Goal: Information Seeking & Learning: Learn about a topic

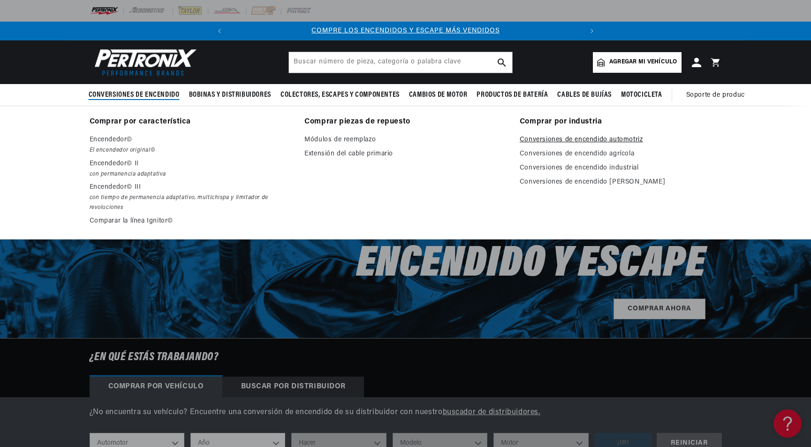
click at [632, 137] on font "Conversiones de encendido automotriz" at bounding box center [581, 139] width 123 height 7
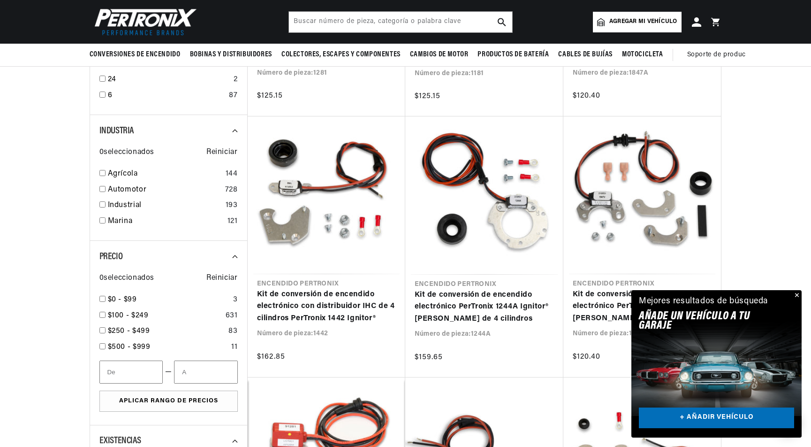
scroll to position [477, 0]
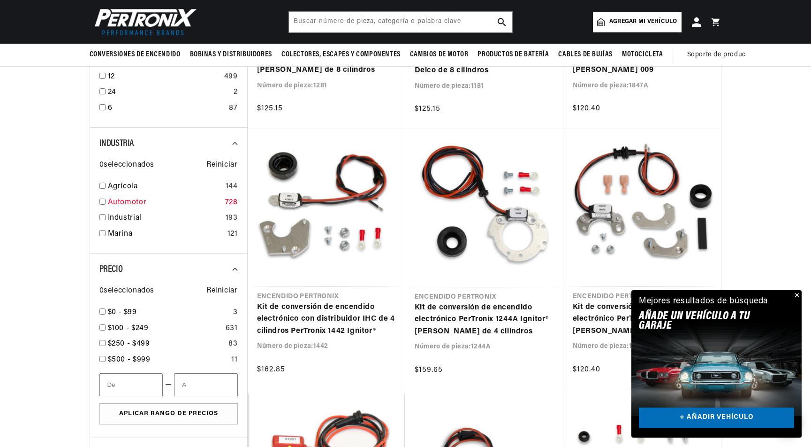
click at [101, 205] on input "checkbox" at bounding box center [102, 202] width 6 height 6
checkbox input "true"
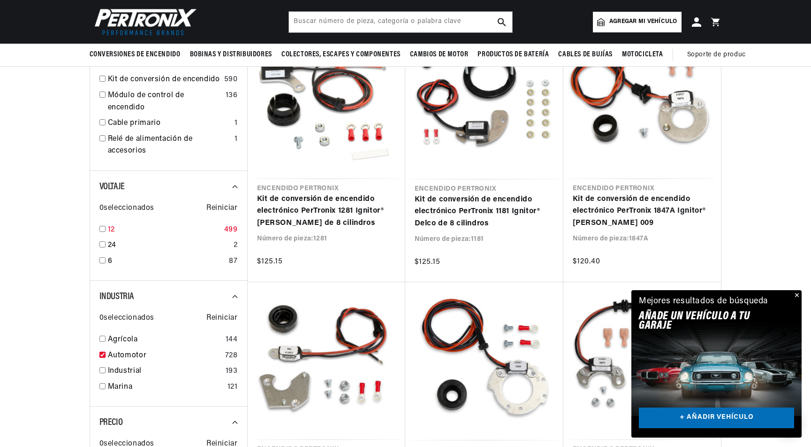
click at [101, 232] on input "checkbox" at bounding box center [102, 229] width 6 height 6
checkbox input "true"
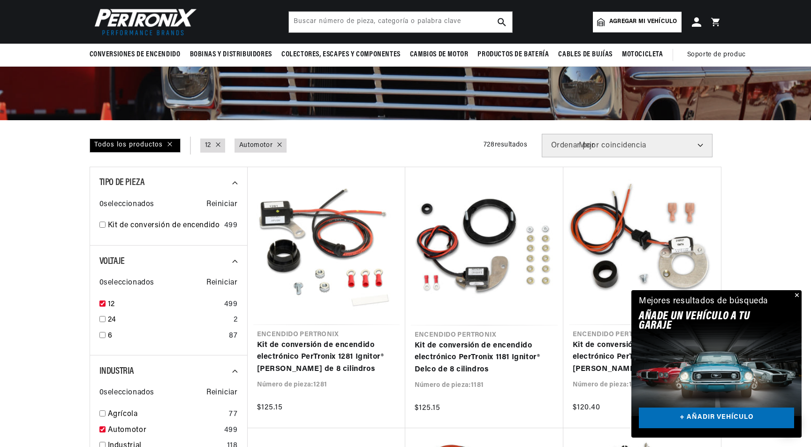
scroll to position [173, 0]
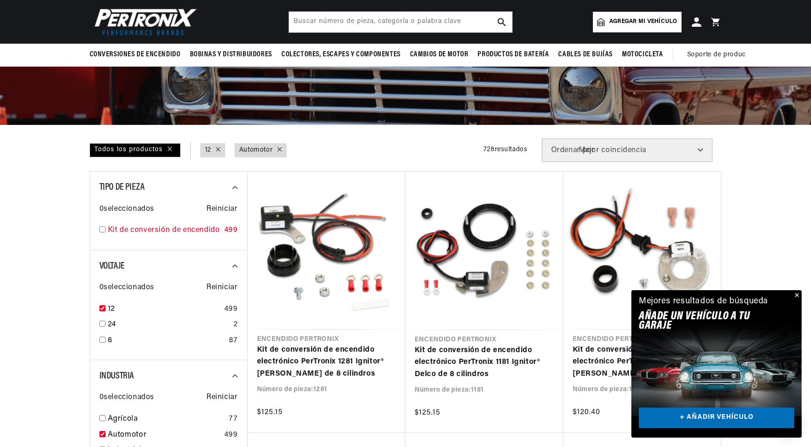
click at [102, 232] on input "checkbox" at bounding box center [102, 229] width 6 height 6
checkbox input "true"
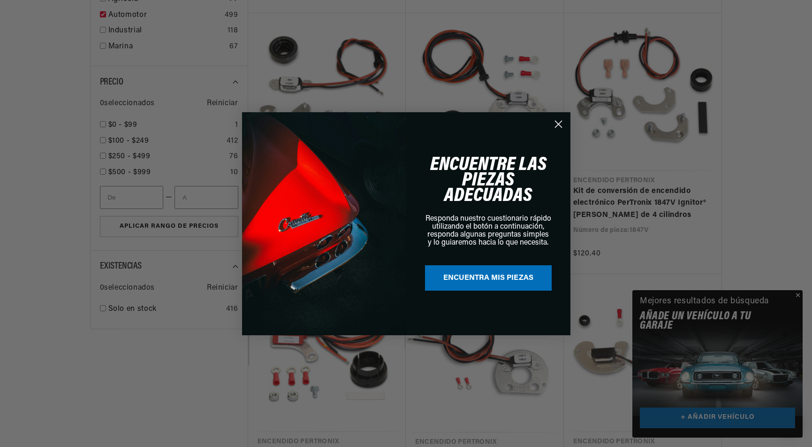
click at [555, 117] on circle "Cerrar diálogo" at bounding box center [557, 123] width 15 height 15
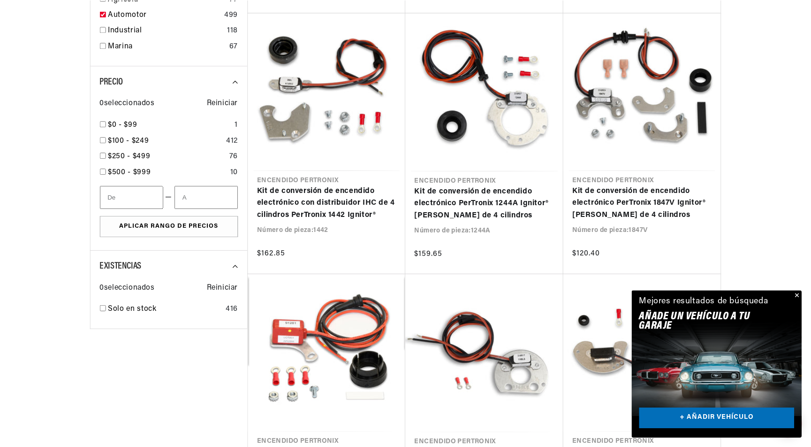
scroll to position [0, 354]
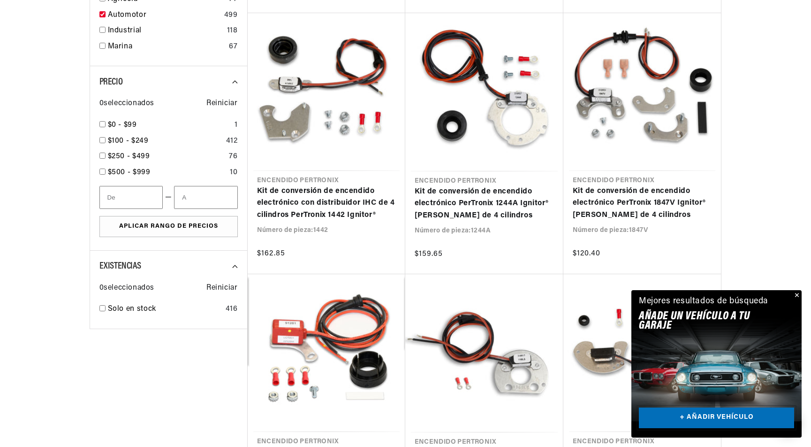
click at [713, 413] on link "+ AÑADIR VEHÍCULO" at bounding box center [716, 417] width 155 height 21
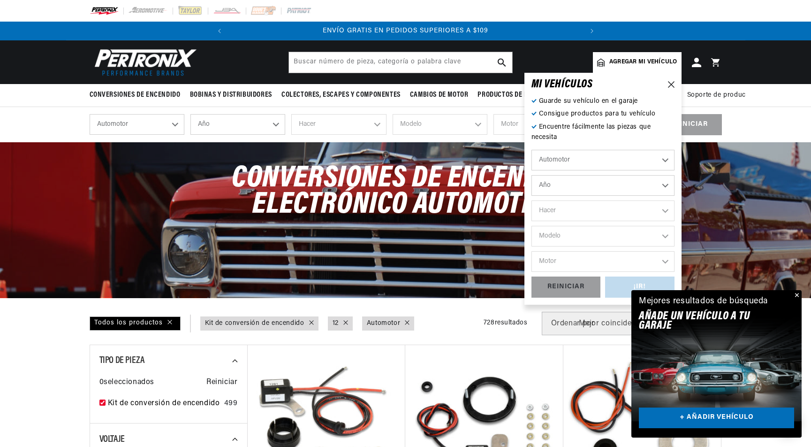
scroll to position [0, 0]
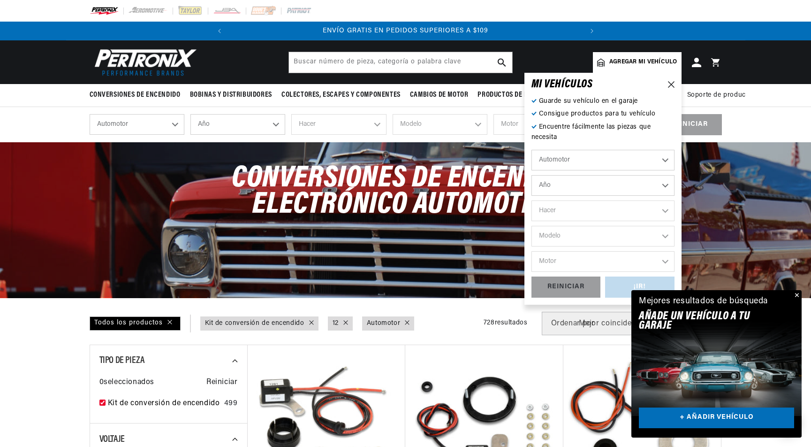
click at [623, 161] on select "Automotor Agrícola Industrial Marina Motocicleta" at bounding box center [603, 160] width 143 height 21
click at [532, 150] on select "Automotor Agrícola Industrial Marina Motocicleta" at bounding box center [603, 160] width 143 height 21
click at [596, 186] on select "Año 2026 2025 2024 2023 2022 2021 2020 2019 2018 2017 2016 2015 2014 2013 2012 …" at bounding box center [603, 185] width 143 height 21
select select "1953"
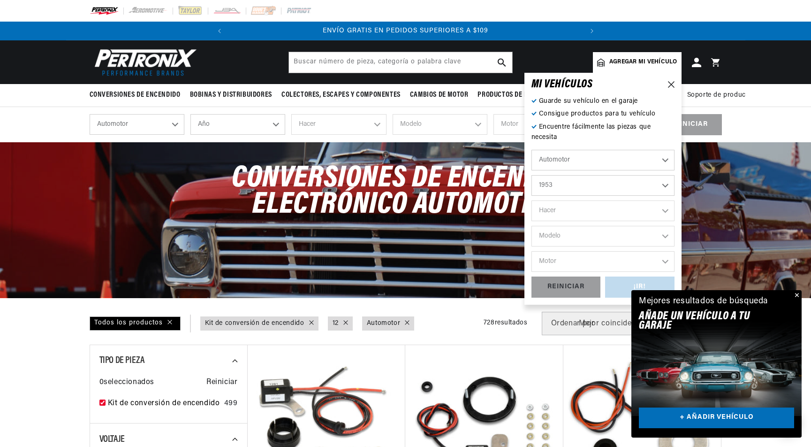
click at [532, 175] on select "Año 2026 2025 2024 2023 2022 2021 2020 2019 2018 2017 2016 2015 2014 2013 2012 …" at bounding box center [603, 185] width 143 height 21
select select "1953"
click at [569, 212] on select "Hacer Aston Martin Austin Austin Healey Buick Cadillac Chevrolet Chrysler Dodge…" at bounding box center [603, 210] width 143 height 21
click at [589, 216] on select "Hacer Aston Martin Austin Austin Healey Buick Cadillac Chevrolet Chrysler Dodge…" at bounding box center [603, 210] width 143 height 21
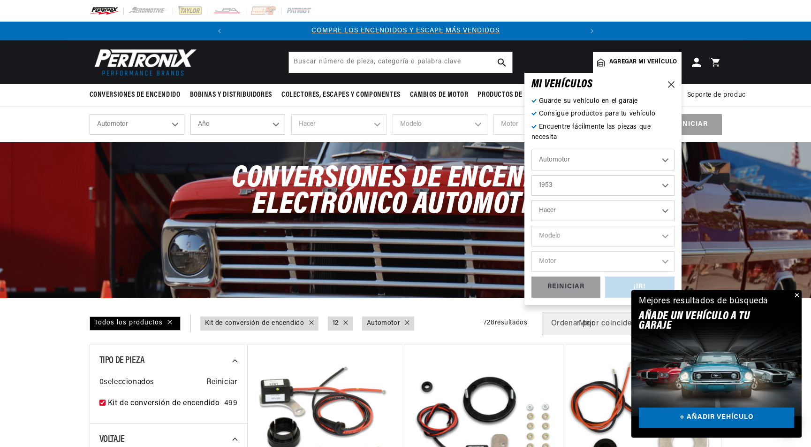
select select "Chrysler"
click at [532, 200] on select "Hacer Aston Martin Austin Austin Healey Buick Cadillac Chevrolet Chrysler Dodge…" at bounding box center [603, 210] width 143 height 21
select select "Chrysler"
click at [593, 235] on select "Modelo Imperial New Yorker Newport Town & Country" at bounding box center [603, 236] width 143 height 21
click at [595, 212] on select "Aston Martin Austin Austin Healey Buick Cadillac Chevrolet Chrysler Dodge Ford …" at bounding box center [603, 210] width 143 height 21
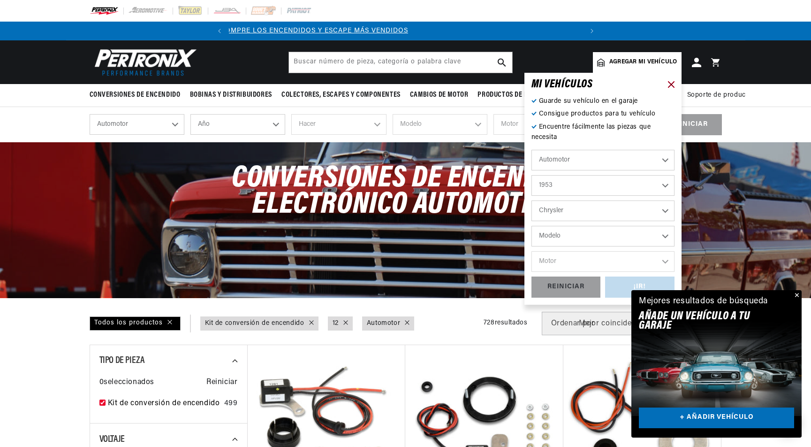
scroll to position [0, 6]
click at [672, 81] on icon at bounding box center [671, 84] width 7 height 7
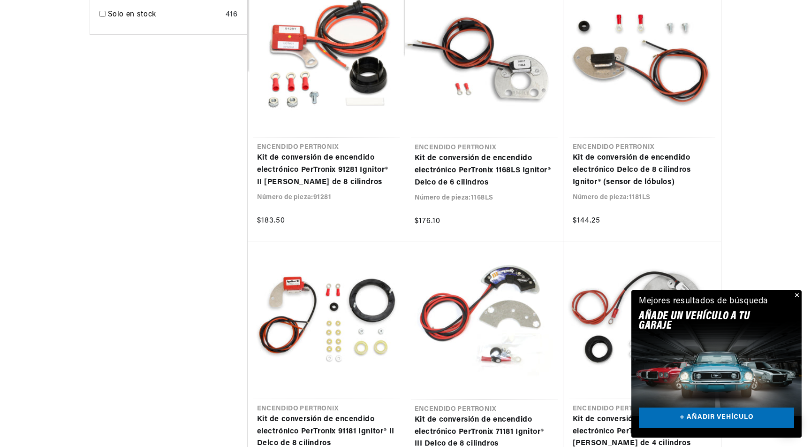
scroll to position [0, 354]
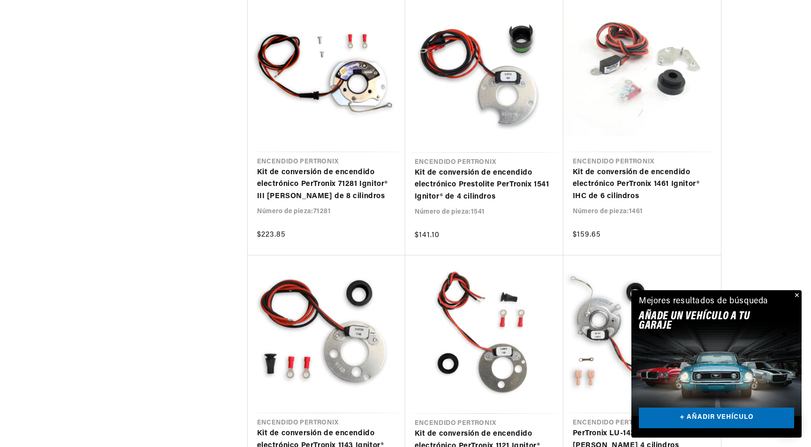
scroll to position [1942, 0]
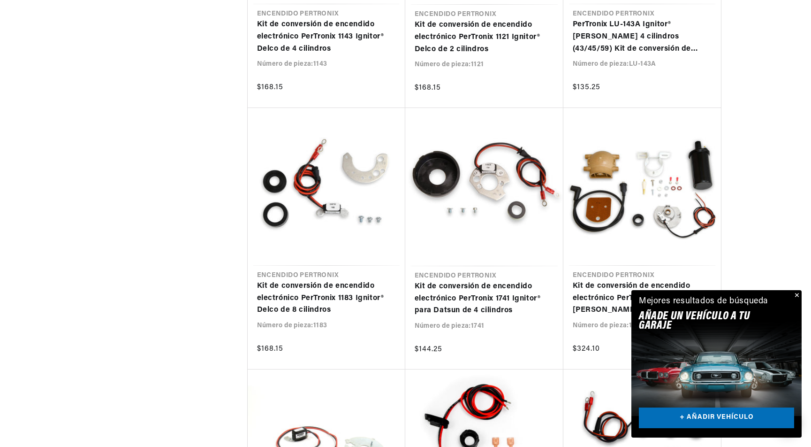
scroll to position [0, 52]
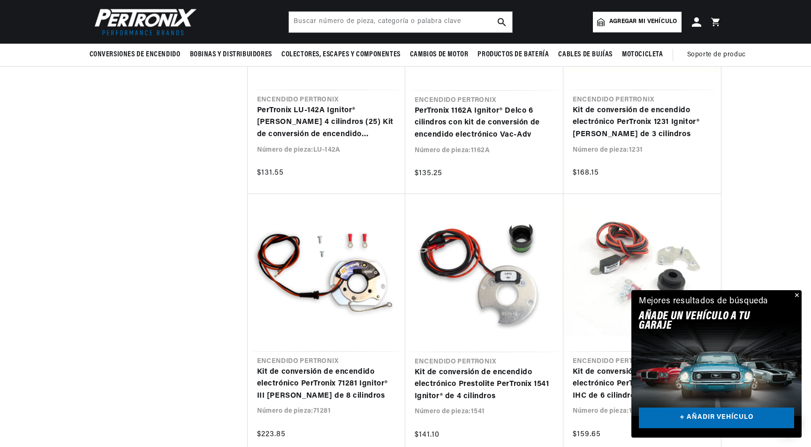
click at [630, 20] on font "Agregar mi vehículo" at bounding box center [644, 22] width 68 height 6
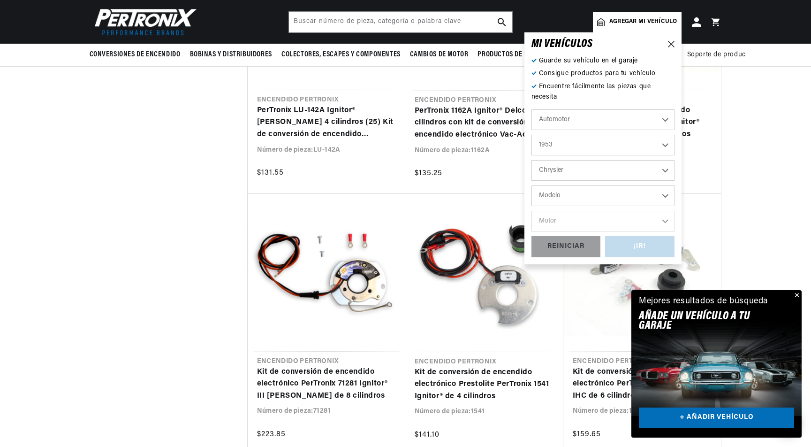
click at [654, 172] on select "Aston [PERSON_NAME][GEOGRAPHIC_DATA] Buick Cadillac Chevrolet Chrysler Dodge [P…" at bounding box center [603, 170] width 143 height 21
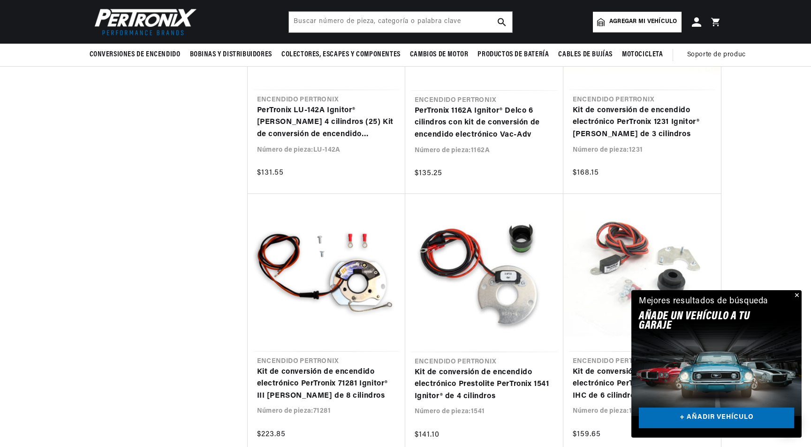
click at [150, 284] on div "Todos los productos Tipo de pieza : Kit de conversión de encendido Voltaje : 12…" at bounding box center [406, 201] width 633 height 3216
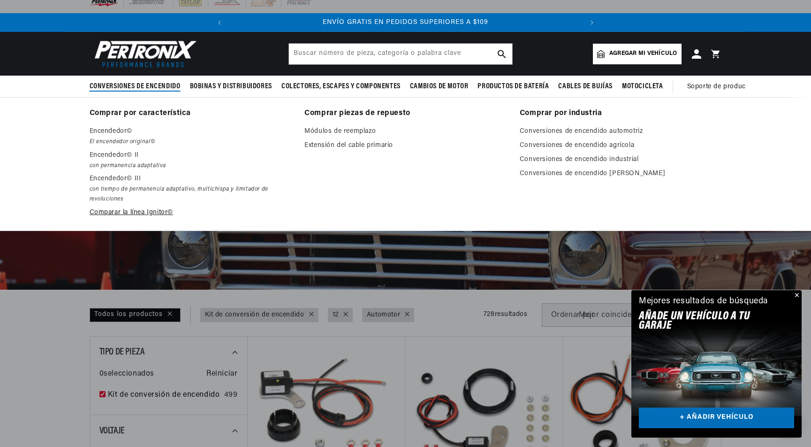
click at [150, 213] on font "Comparar la línea Ignitor©" at bounding box center [132, 212] width 84 height 7
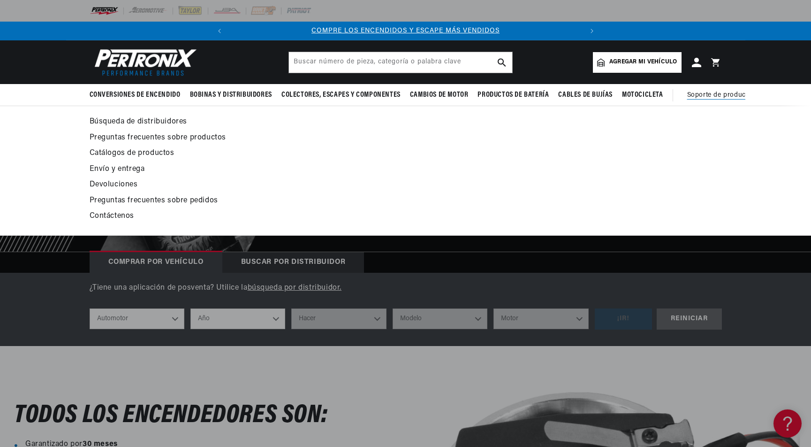
click at [126, 214] on font "Contáctenos" at bounding box center [112, 216] width 45 height 8
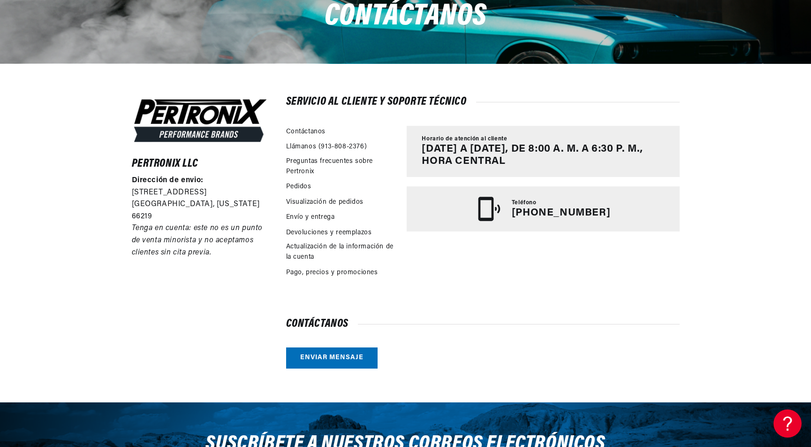
scroll to position [154, 0]
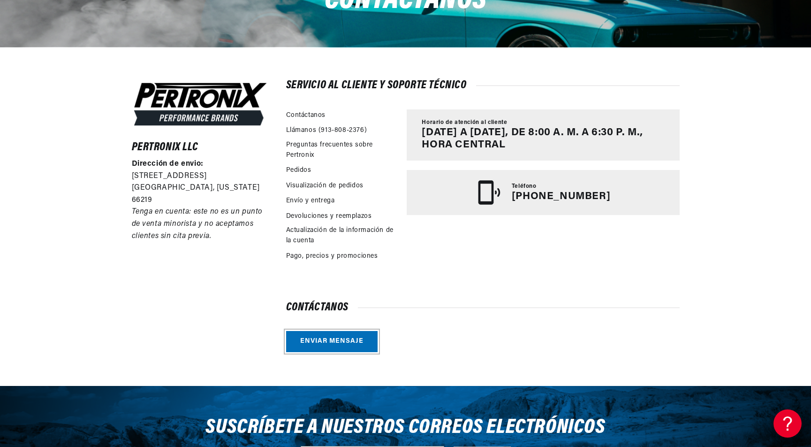
click at [340, 341] on link "Enviar mensaje" at bounding box center [332, 341] width 92 height 21
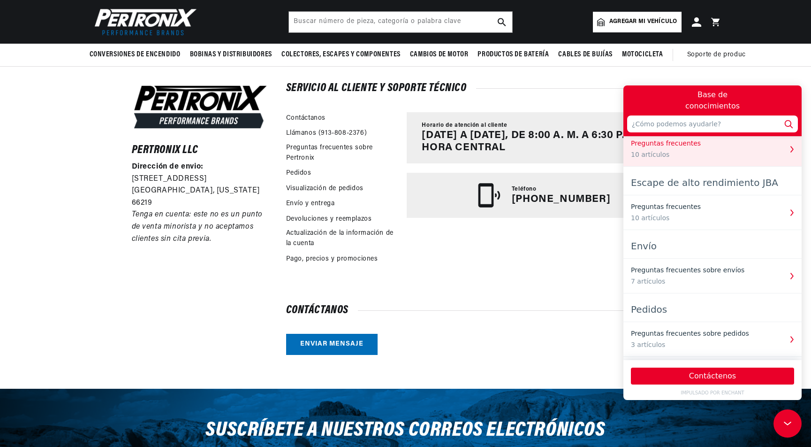
scroll to position [0, 0]
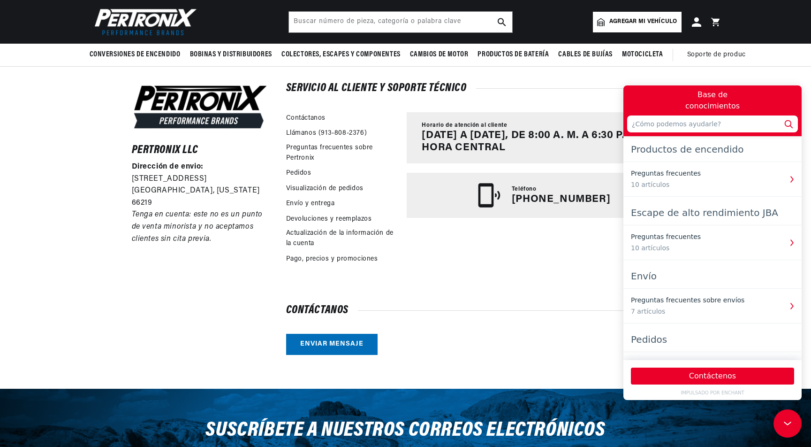
click at [407, 248] on div "Horario de atención al cliente Lunes a viernes, de 8:00 a. m. a 6:30 p. m., hor…" at bounding box center [543, 190] width 273 height 156
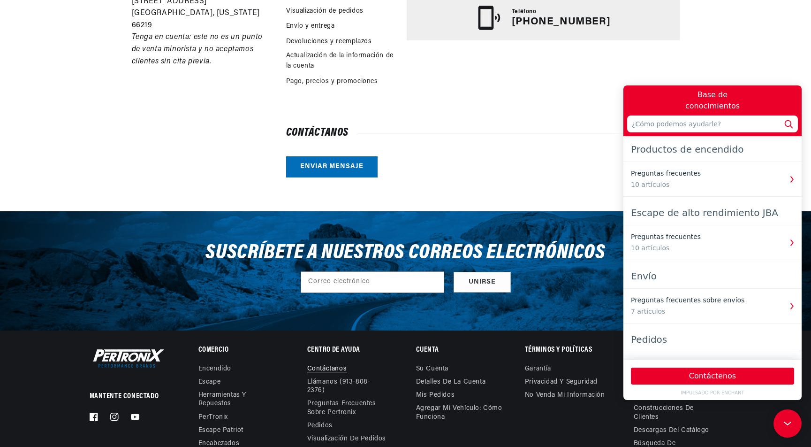
scroll to position [334, 0]
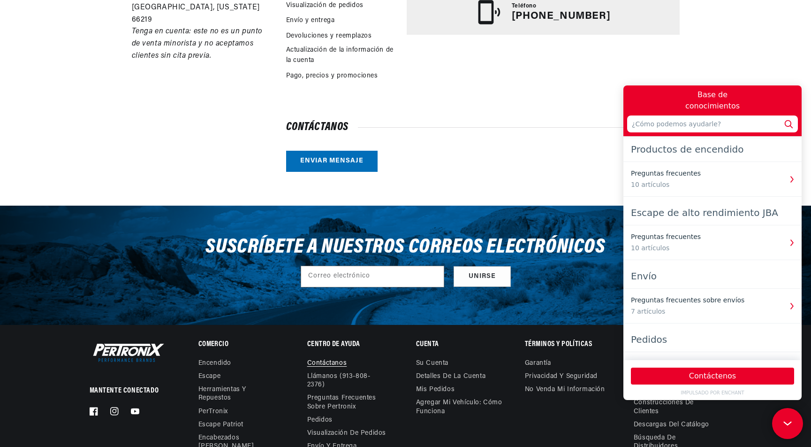
click at [786, 416] on icon at bounding box center [786, 422] width 14 height 70
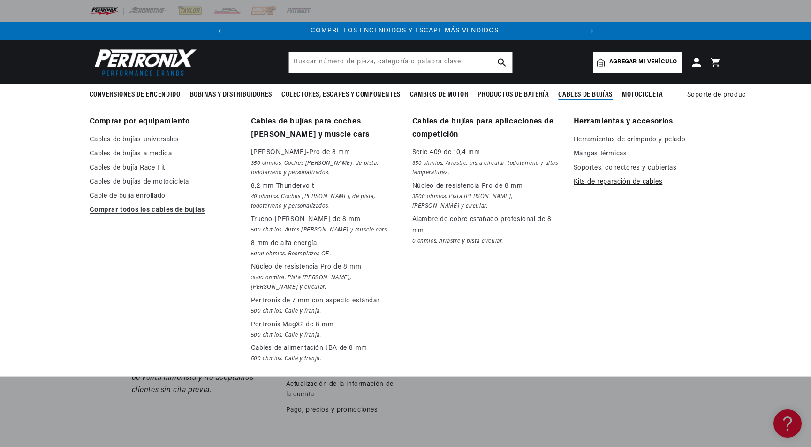
scroll to position [0, 0]
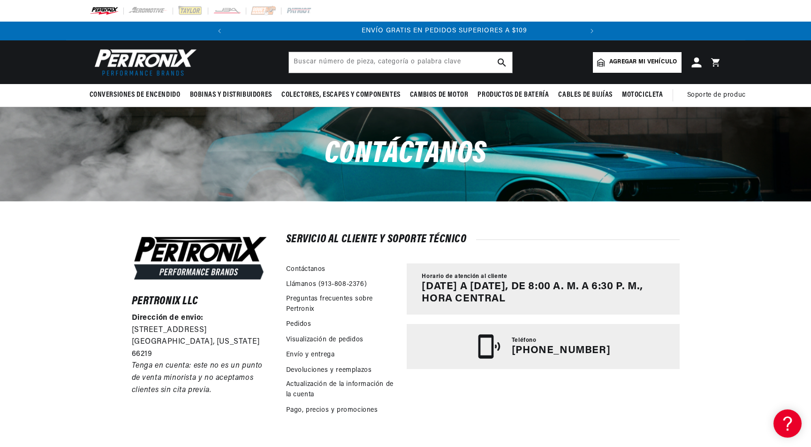
click at [696, 61] on icon at bounding box center [697, 62] width 10 height 10
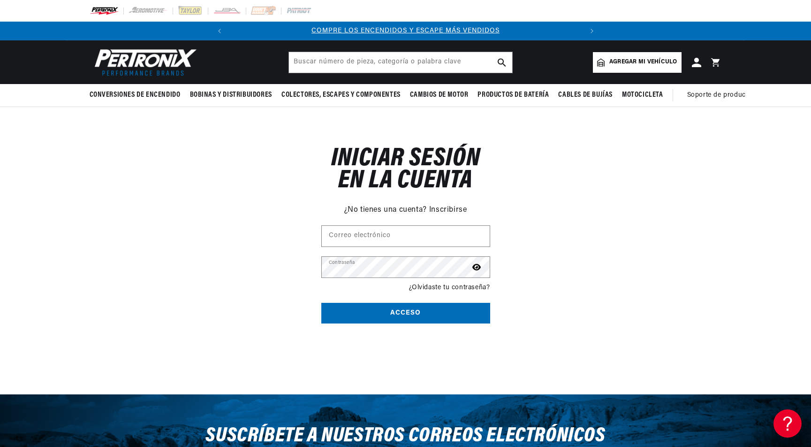
click at [655, 59] on font "Agregar mi vehículo" at bounding box center [644, 62] width 68 height 6
click at [689, 127] on div "Restablecer su contraseña ¿No tienes una cuenta? Inscribirse Correo electrónico…" at bounding box center [405, 227] width 811 height 240
click at [153, 54] on img at bounding box center [144, 62] width 108 height 32
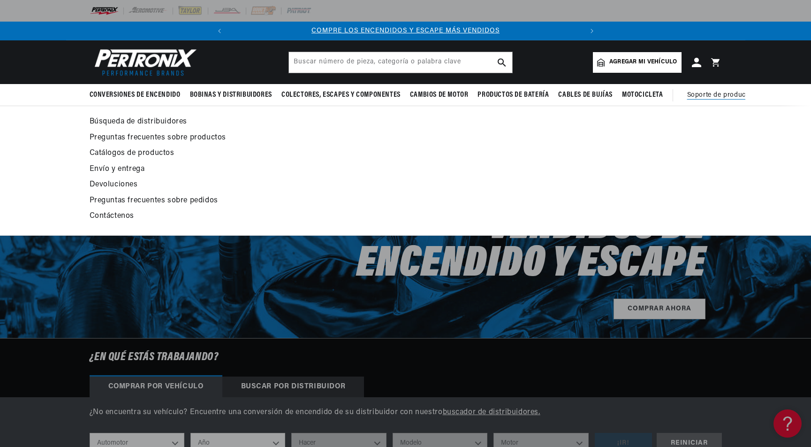
click at [708, 92] on font "Soporte de producto" at bounding box center [720, 95] width 65 height 7
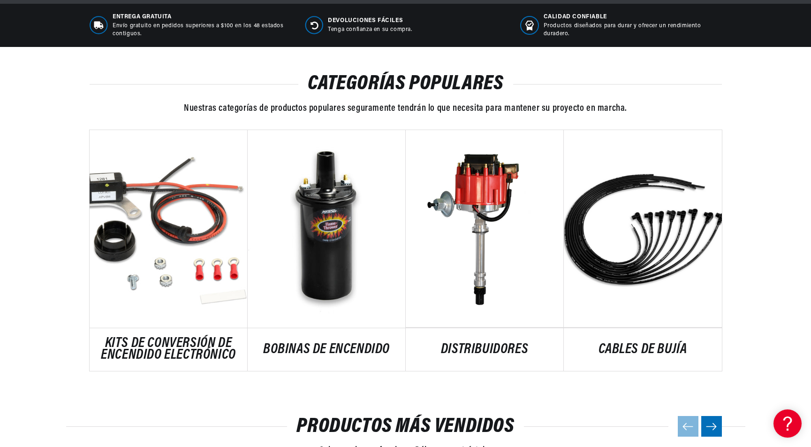
scroll to position [467, 0]
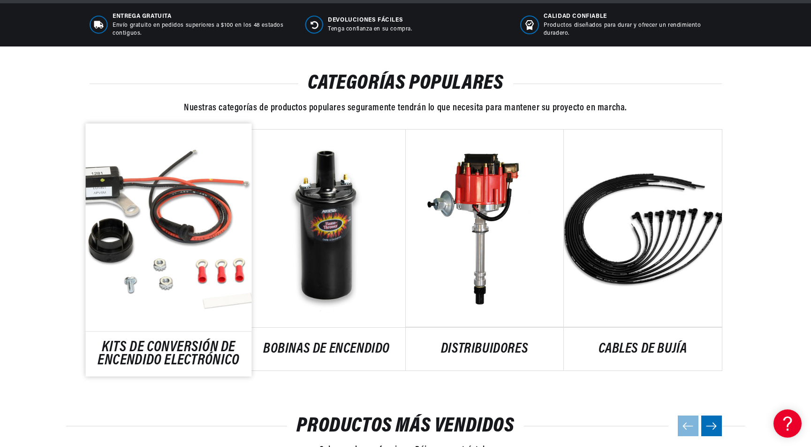
click at [156, 341] on link "KITS DE CONVERSIÓN DE ENCENDIDO ELECTRÓNICO" at bounding box center [168, 353] width 166 height 25
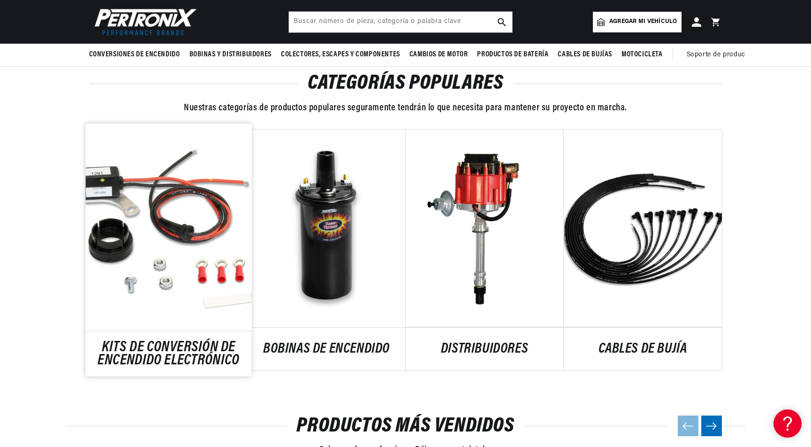
scroll to position [466, 0]
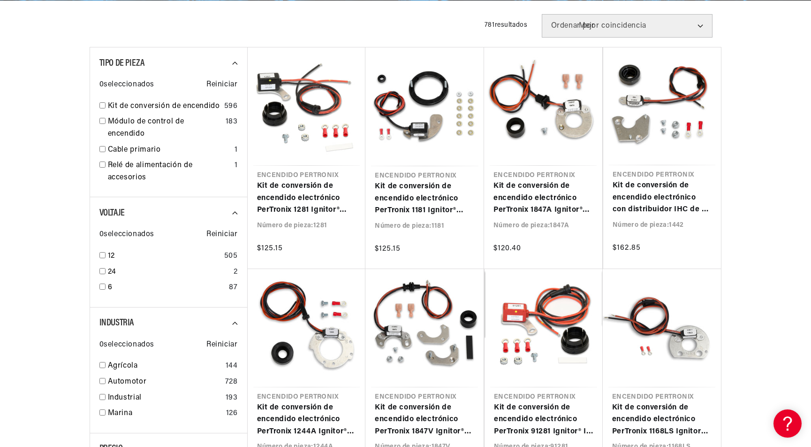
scroll to position [231, 0]
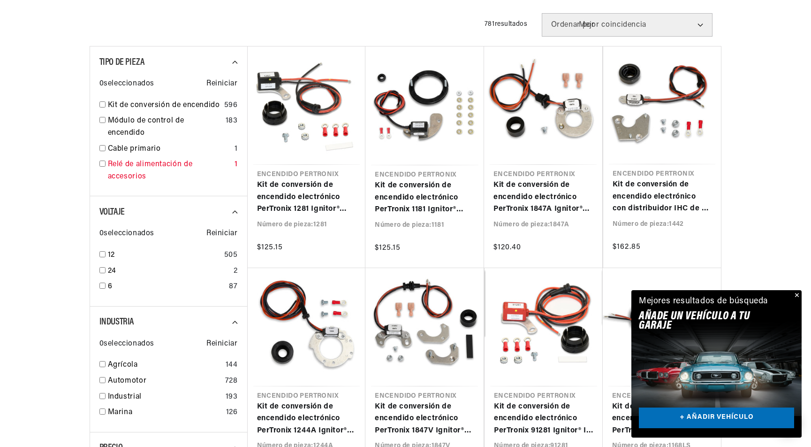
click at [138, 164] on font "Relé de alimentación de accesorios" at bounding box center [150, 170] width 85 height 20
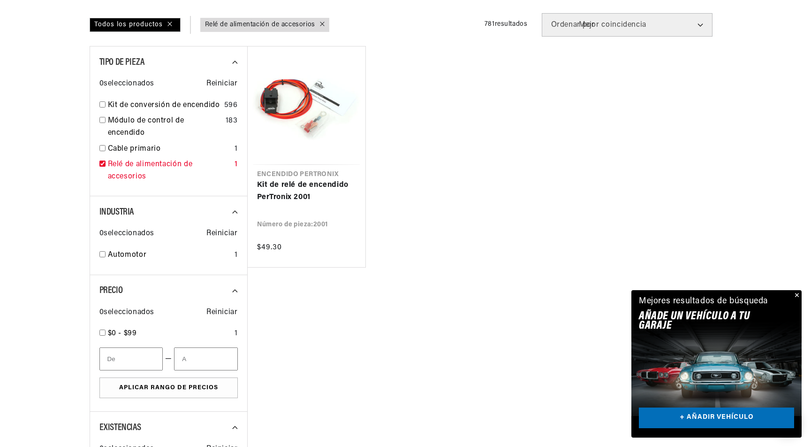
click at [105, 165] on div "Relé de alimentación de accesorios 1" at bounding box center [168, 173] width 138 height 28
checkbox input "false"
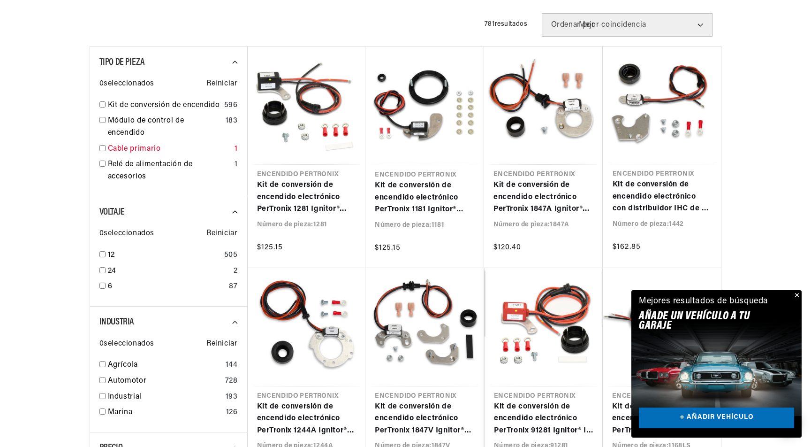
click at [143, 147] on font "Cable primario" at bounding box center [134, 149] width 53 height 8
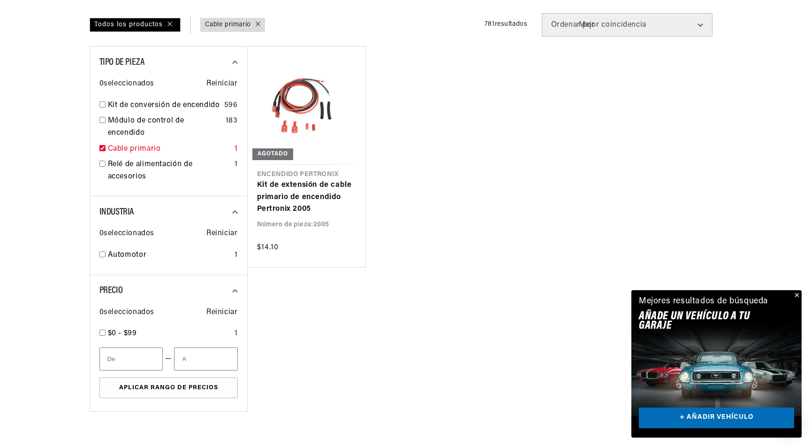
click at [102, 150] on input "checkbox" at bounding box center [102, 148] width 6 height 6
checkbox input "false"
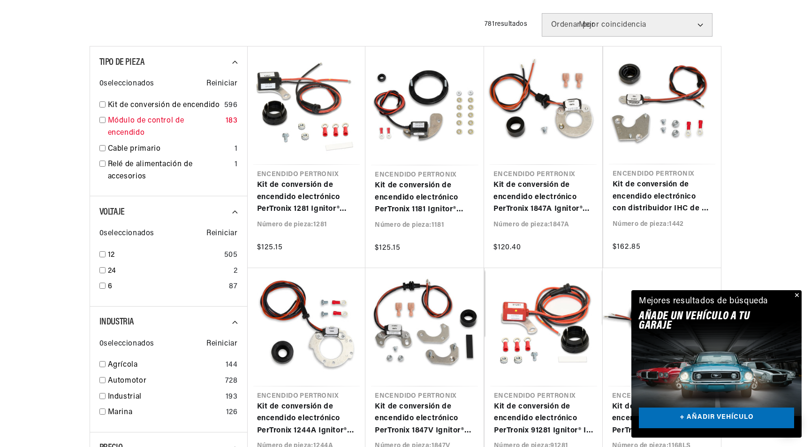
scroll to position [0, 354]
click at [127, 120] on font "Módulo de control de encendido" at bounding box center [146, 127] width 76 height 20
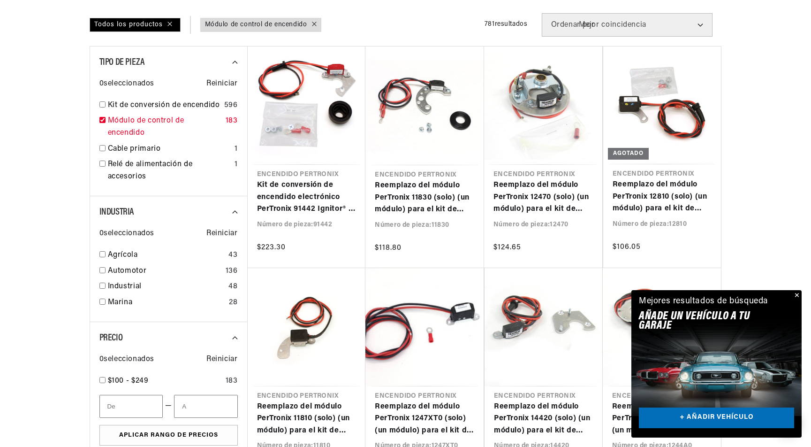
click at [105, 122] on div "Módulo de control de encendido 183" at bounding box center [168, 129] width 138 height 28
checkbox input "false"
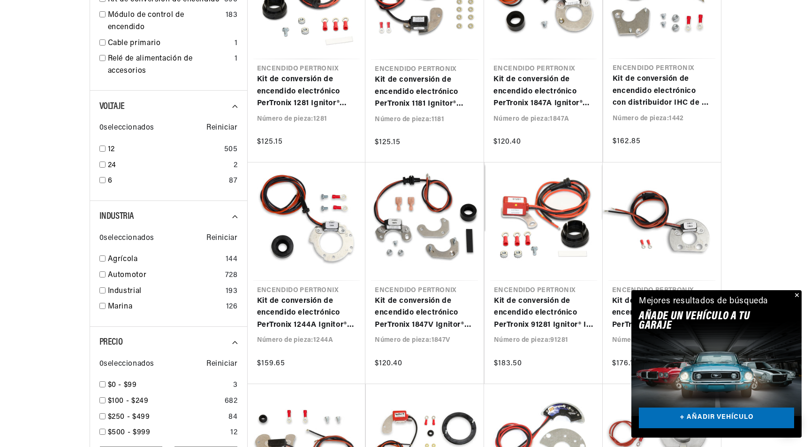
scroll to position [339, 0]
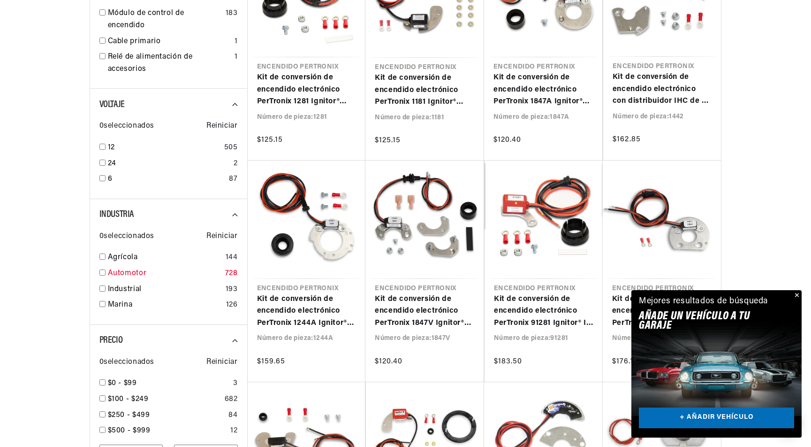
click at [103, 273] on input "checkbox" at bounding box center [102, 272] width 6 height 6
checkbox input "true"
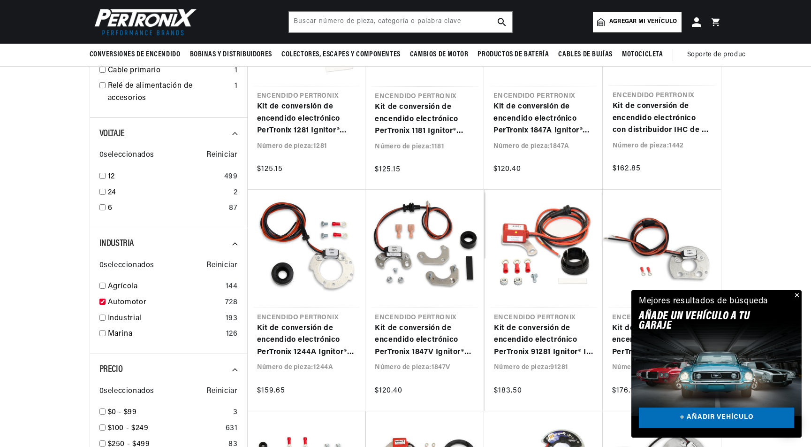
scroll to position [301, 0]
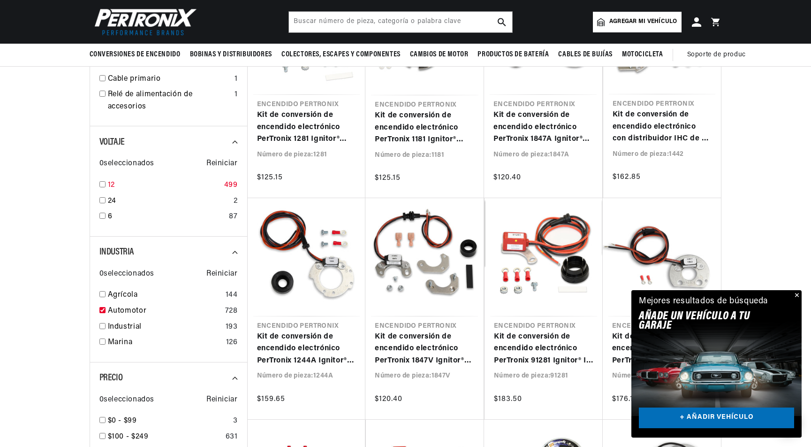
click at [101, 187] on input "checkbox" at bounding box center [102, 184] width 6 height 6
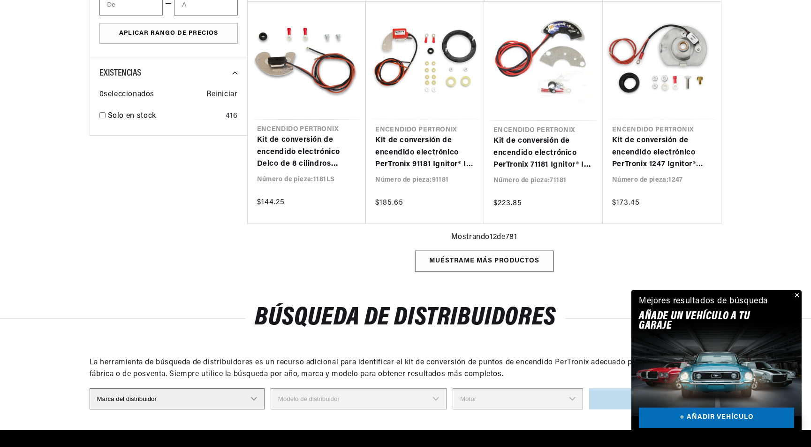
click at [445, 259] on div "Muéstrame más productos" at bounding box center [484, 261] width 138 height 21
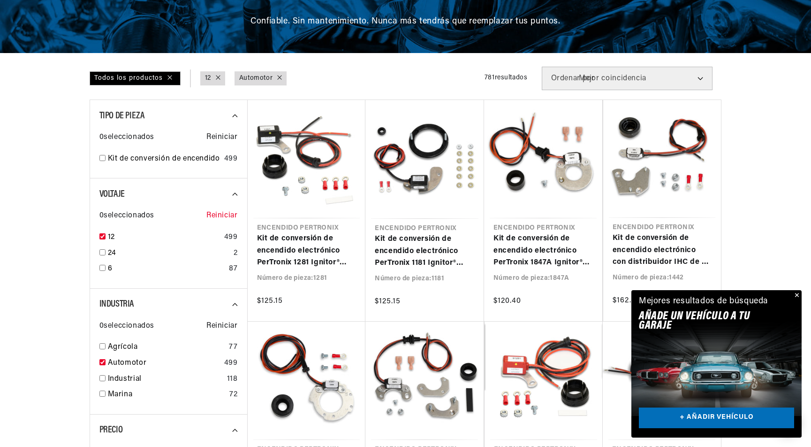
click at [226, 219] on font "Reiniciar" at bounding box center [221, 216] width 31 height 8
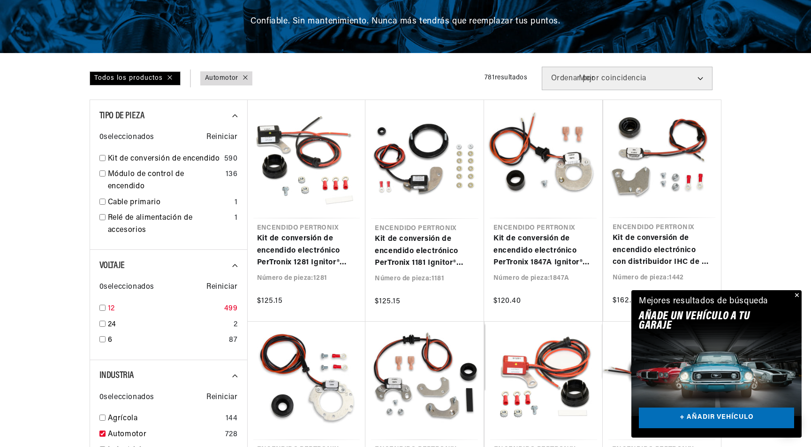
click at [100, 311] on input "checkbox" at bounding box center [102, 308] width 6 height 6
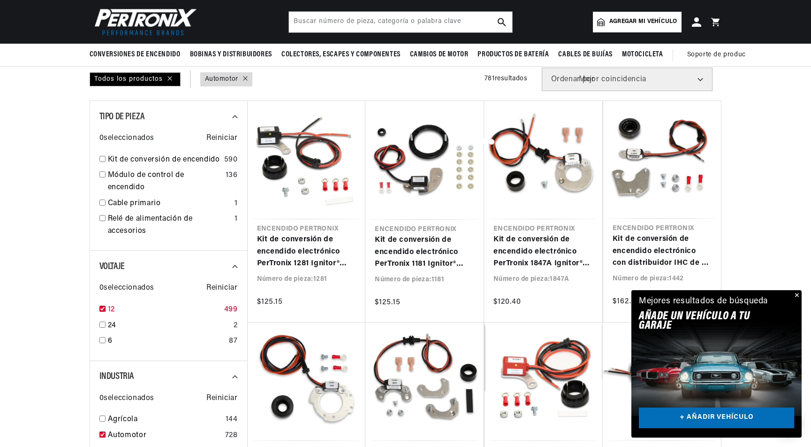
checkbox input "true"
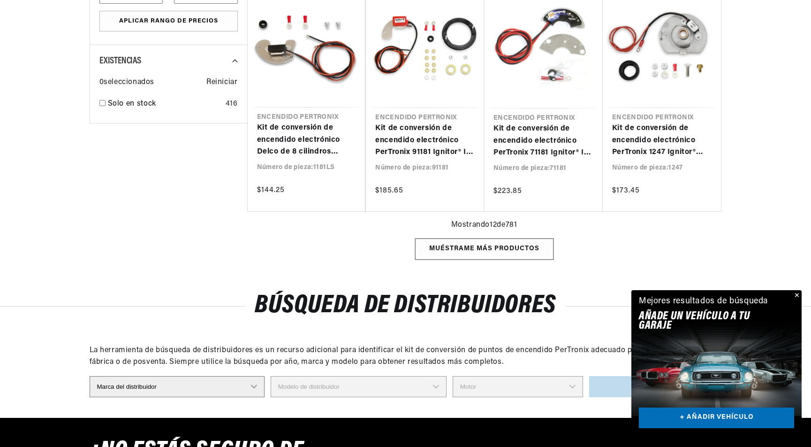
click at [508, 251] on div "Muéstrame más productos" at bounding box center [484, 248] width 138 height 21
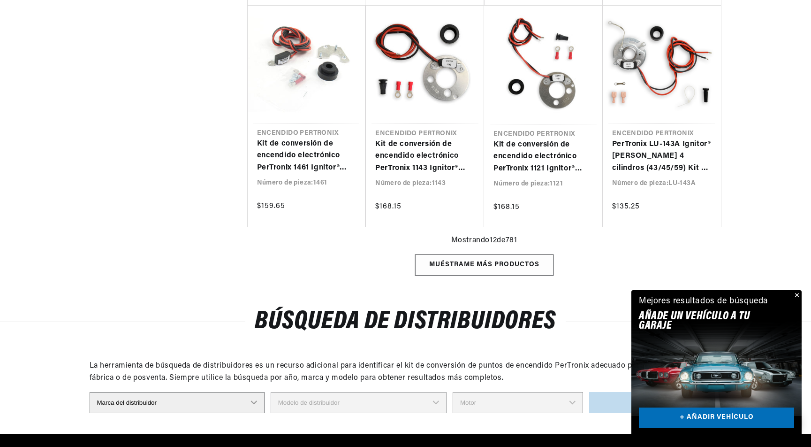
click at [467, 264] on div "Muéstrame más productos" at bounding box center [484, 264] width 138 height 21
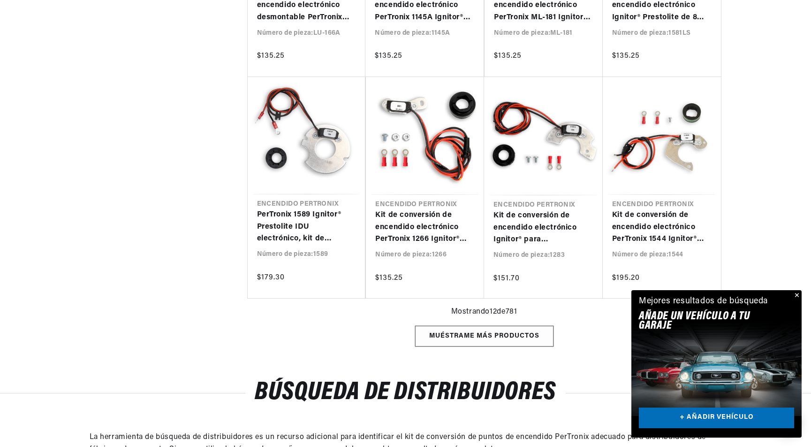
click at [446, 335] on div "Muéstrame más productos" at bounding box center [484, 336] width 138 height 21
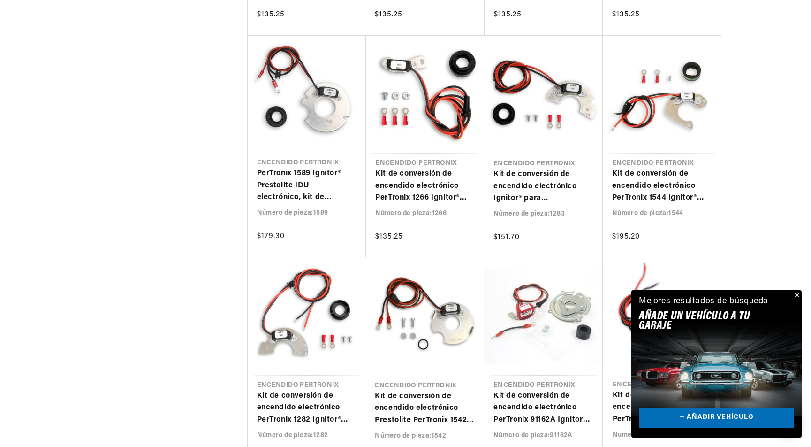
scroll to position [2204, 0]
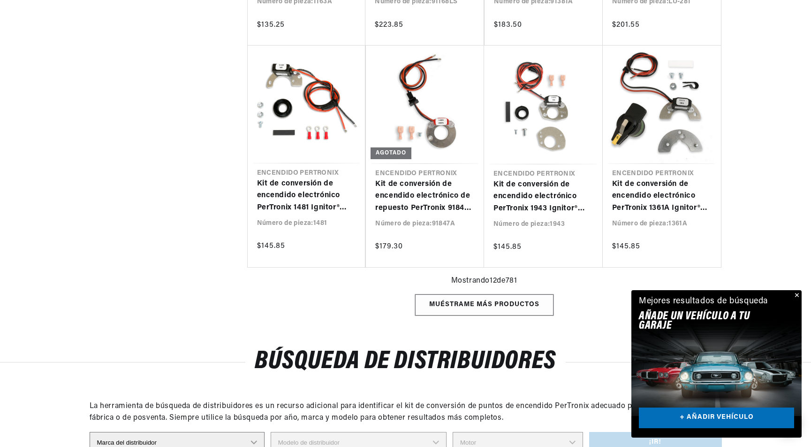
click at [447, 300] on div "Muéstrame más productos" at bounding box center [484, 304] width 138 height 21
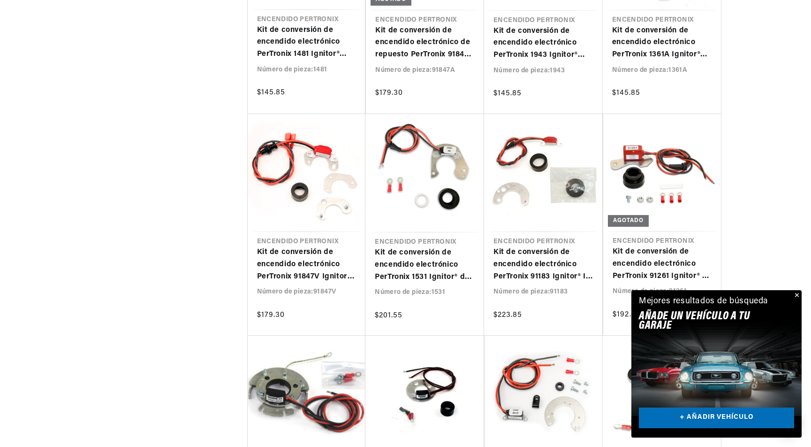
scroll to position [0, 4]
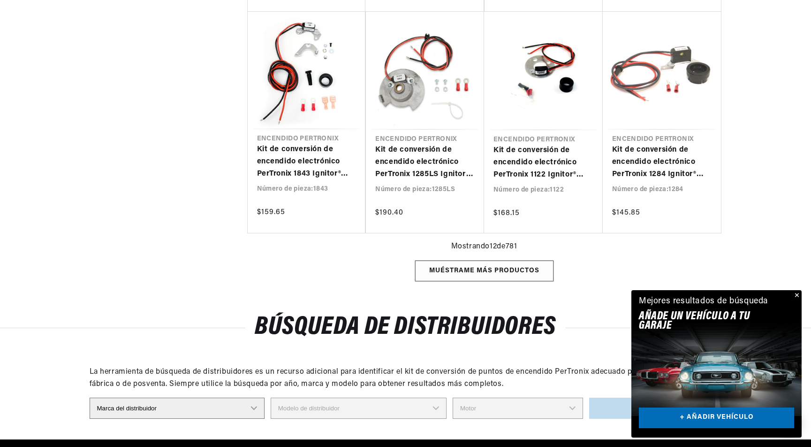
click at [520, 274] on div "Muéstrame más productos" at bounding box center [484, 270] width 138 height 21
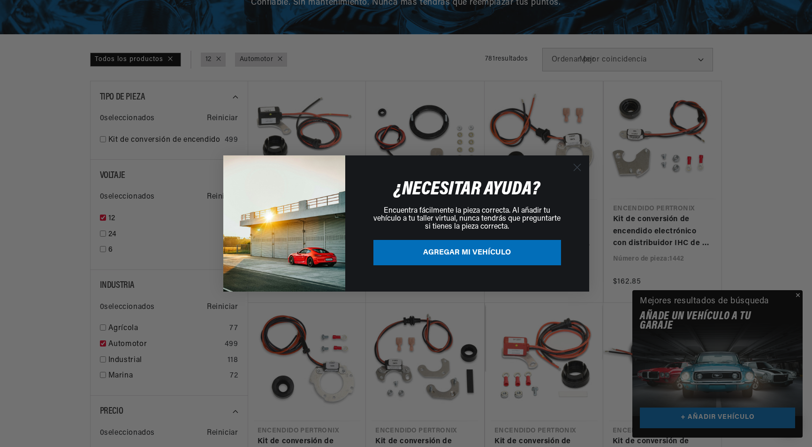
click at [426, 253] on font "AGREGAR MI VEHÍCULO" at bounding box center [467, 253] width 88 height 8
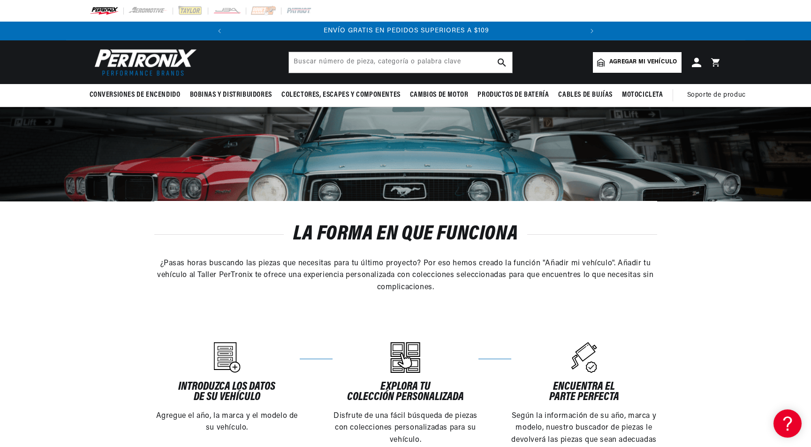
scroll to position [0, 354]
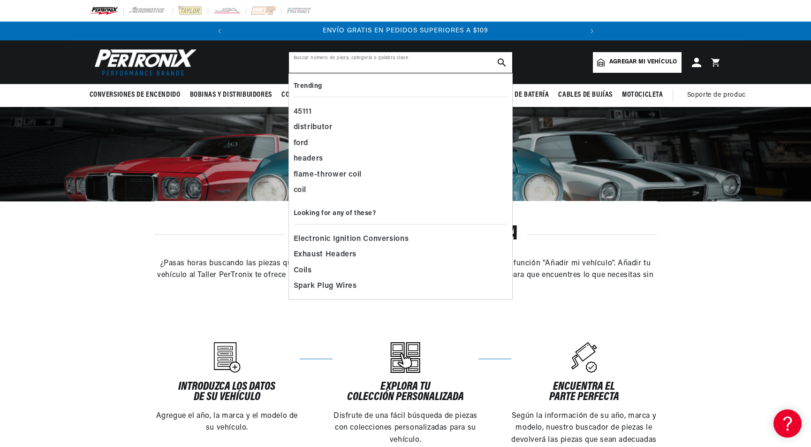
click at [359, 61] on input "text" at bounding box center [400, 62] width 223 height 21
click at [624, 60] on font "Agregar mi vehículo" at bounding box center [644, 62] width 68 height 6
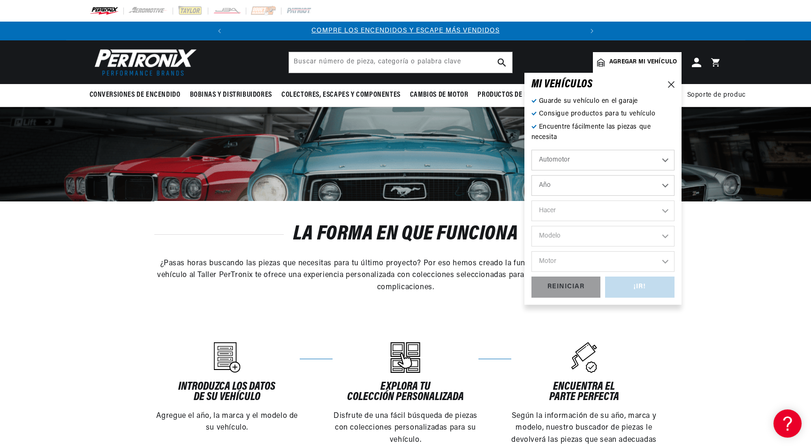
click at [592, 181] on select "Año 2026 2025 2024 2023 2022 2021 2020 2019 2018 2017 2016 2015 2014 2013 2012 …" at bounding box center [603, 185] width 143 height 21
select select "1953"
click at [532, 175] on select "Año 2026 2025 2024 2023 2022 2021 2020 2019 2018 2017 2016 2015 2014 2013 2012 …" at bounding box center [603, 185] width 143 height 21
select select "1953"
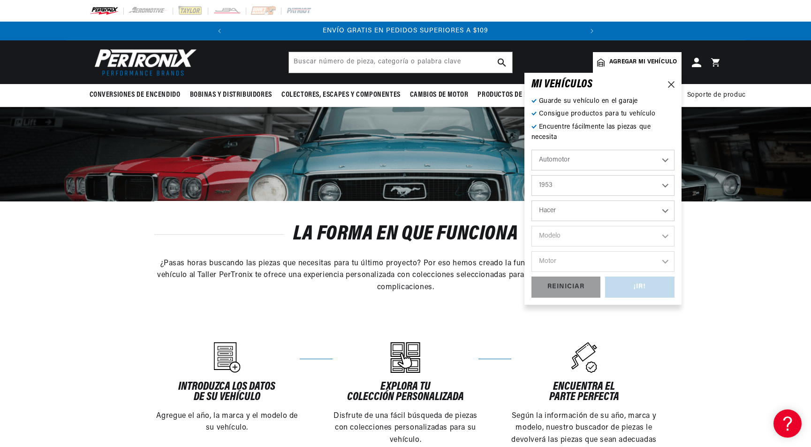
click at [611, 208] on select "Hacer Aston Martin Austin Austin Healey Buick Cadillac Chevrolet Chrysler Dodge…" at bounding box center [603, 210] width 143 height 21
select select "Dodge"
click at [532, 200] on select "Hacer Aston Martin Austin Austin Healey Buick Cadillac Chevrolet Chrysler Dodge…" at bounding box center [603, 210] width 143 height 21
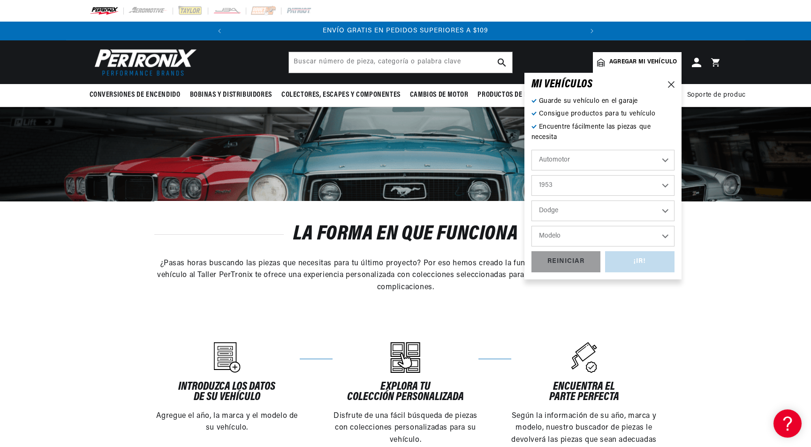
click at [587, 233] on select "Modelo Coronet Meadowbrook Truck" at bounding box center [603, 236] width 143 height 21
click at [623, 209] on select "Aston Martin Austin Austin Healey Buick Cadillac Chevrolet Chrysler Dodge Ford …" at bounding box center [603, 210] width 143 height 21
click at [532, 200] on select "Aston Martin Austin Austin Healey Buick Cadillac Chevrolet Chrysler Dodge Ford …" at bounding box center [603, 210] width 143 height 21
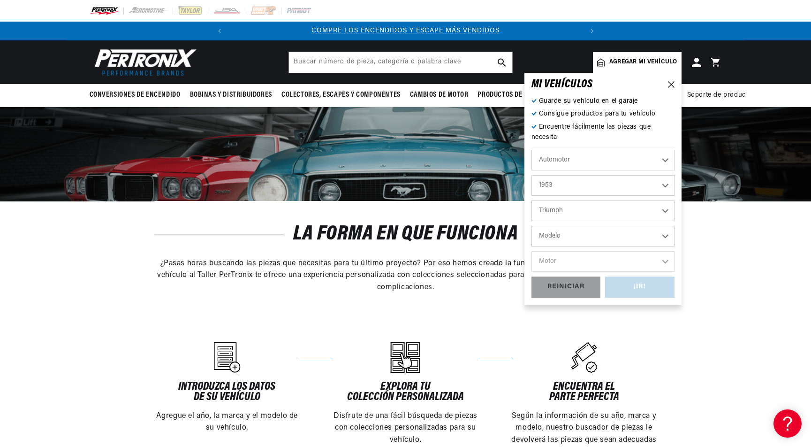
click at [597, 213] on select "Aston Martin Austin Austin Healey Buick Cadillac Chevrolet Chrysler Dodge Ford …" at bounding box center [603, 210] width 143 height 21
click at [532, 200] on select "Aston Martin Austin Austin Healey Buick Cadillac Chevrolet Chrysler Dodge Ford …" at bounding box center [603, 210] width 143 height 21
select select "Studebaker"
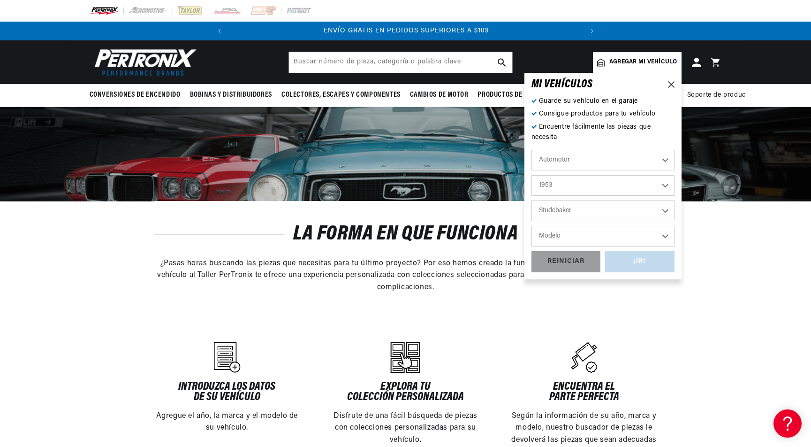
scroll to position [0, 354]
click at [580, 239] on select "Modelo Champion" at bounding box center [603, 236] width 143 height 21
click at [532, 226] on select "Modelo Champion" at bounding box center [603, 236] width 143 height 21
click at [578, 241] on select "Modelo Champion" at bounding box center [603, 236] width 143 height 21
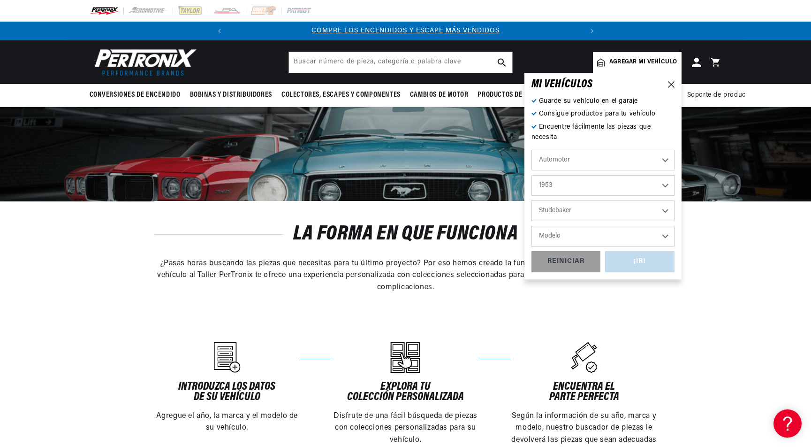
select select "Champion"
click at [532, 226] on select "Modelo Champion" at bounding box center [603, 236] width 143 height 21
select select "Champion"
click at [570, 261] on div "REINICIAR" at bounding box center [566, 261] width 69 height 21
select select "Año"
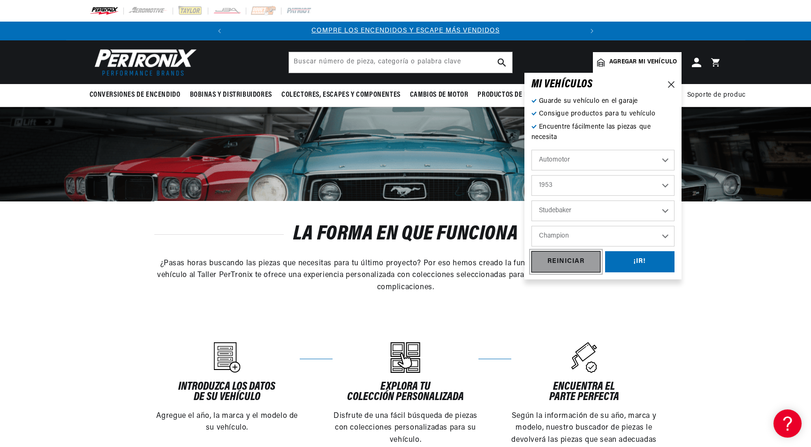
select select "Hacer"
select select "Modelo"
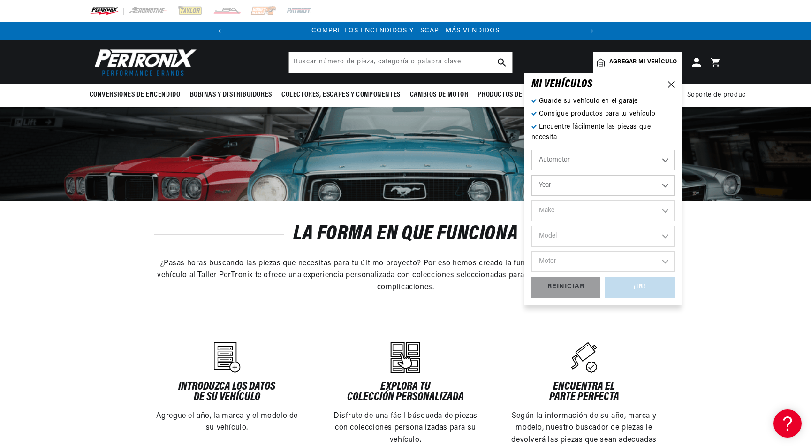
click at [573, 185] on select "Year 2026 2025 2024 2023 2022 2021 2020 2019 2018 2017 2016 2015 2014 2013 2012…" at bounding box center [603, 185] width 143 height 21
select select "1984"
click at [532, 175] on select "Year 2026 2025 2024 2023 2022 2021 2020 2019 2018 2017 2016 2015 2014 2013 2012…" at bounding box center [603, 185] width 143 height 21
select select "1984"
click at [589, 209] on select "Make American Motors Avanti Buick Cadillac Chevrolet Chrysler Dodge Excalibur F…" at bounding box center [603, 210] width 143 height 21
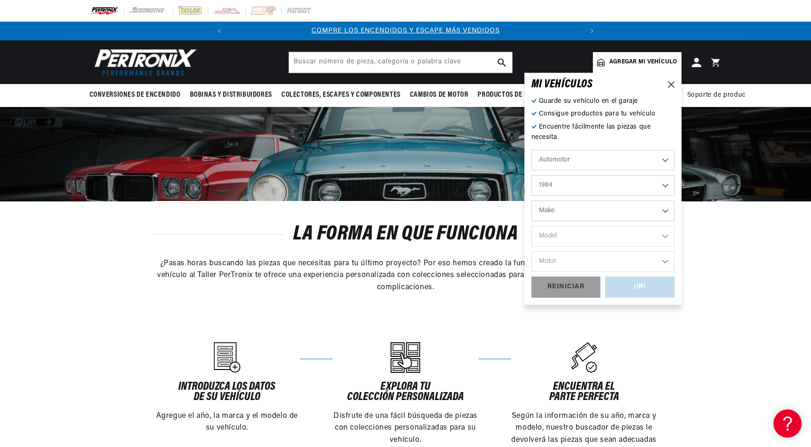
select select "Mercury"
click at [532, 200] on select "Make American Motors Avanti Buick Cadillac Chevrolet Chrysler Dodge Excalibur F…" at bounding box center [603, 210] width 143 height 21
select select "Mercury"
click at [583, 237] on select "Model Capri Cougar Grand Marquis Marquis Topaz" at bounding box center [603, 236] width 143 height 21
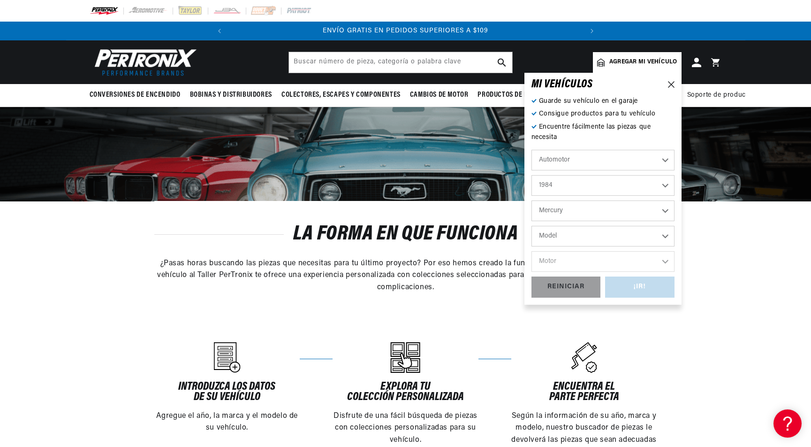
select select "Grand-Marquis"
click at [532, 226] on select "Model Capri Cougar Grand Marquis Marquis Topaz" at bounding box center [603, 236] width 143 height 21
select select "Grand-Marquis"
click at [590, 264] on select "Motor 5.0L 5.8L" at bounding box center [603, 261] width 143 height 21
select select "5.8L"
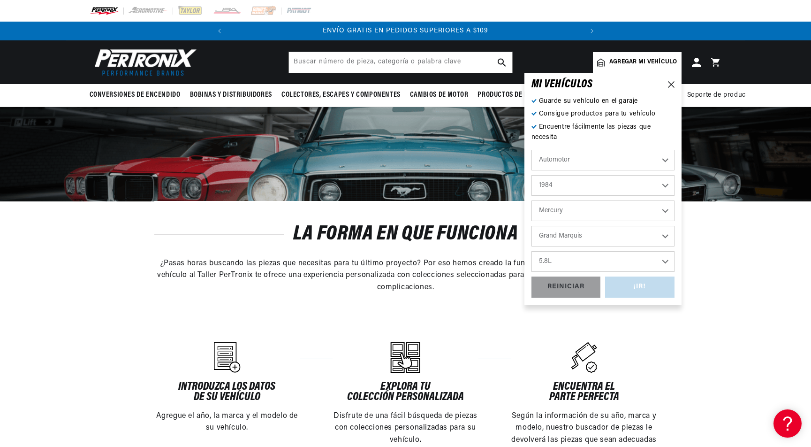
click at [532, 251] on select "Motor 5.0L 5.8L" at bounding box center [603, 261] width 143 height 21
select select "5.8L"
click at [645, 278] on div "¡IR!" at bounding box center [639, 286] width 69 height 21
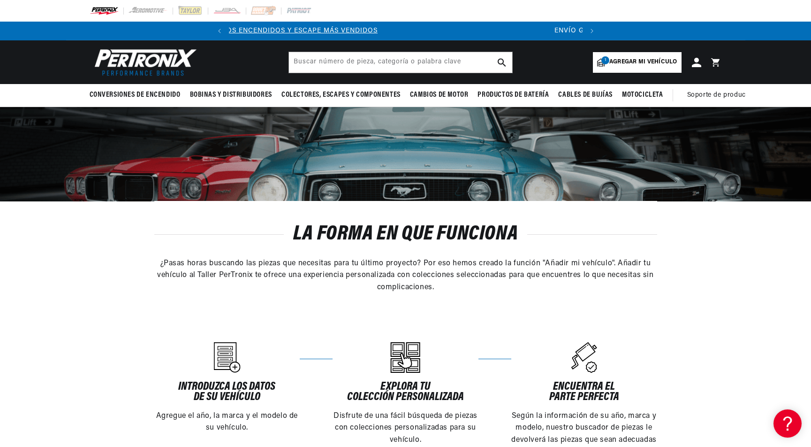
scroll to position [0, 45]
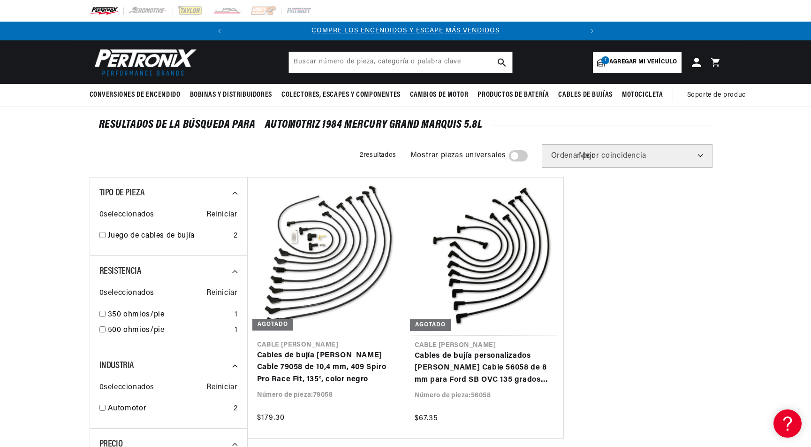
scroll to position [0, 0]
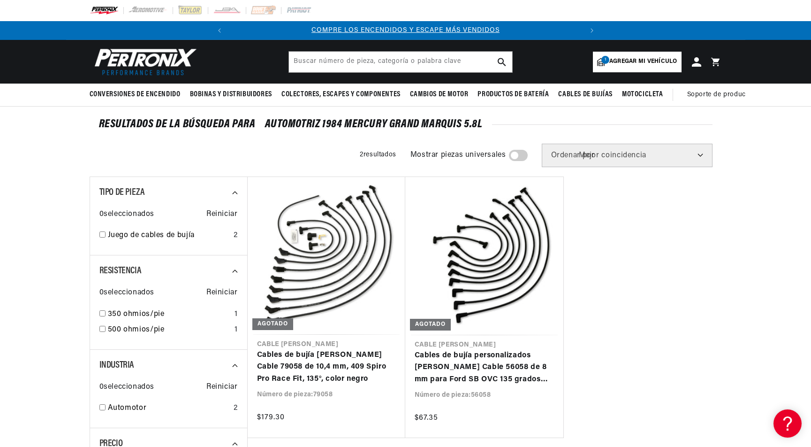
click at [130, 59] on img at bounding box center [144, 62] width 108 height 32
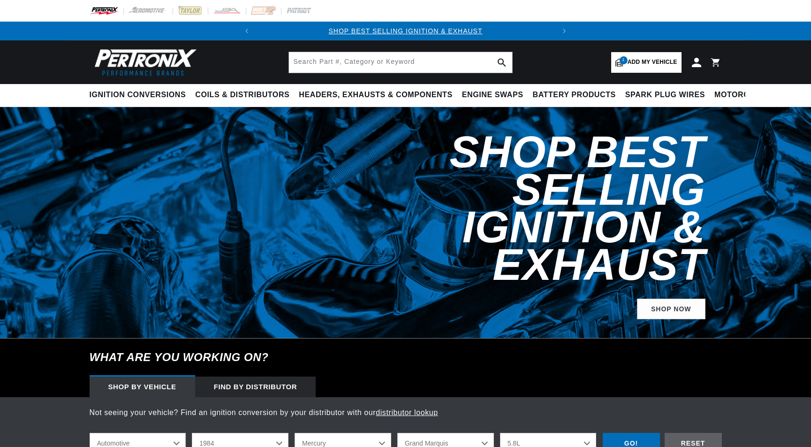
select select "1984"
select select "Mercury"
select select "Grand-Marquis"
select select "5.8L"
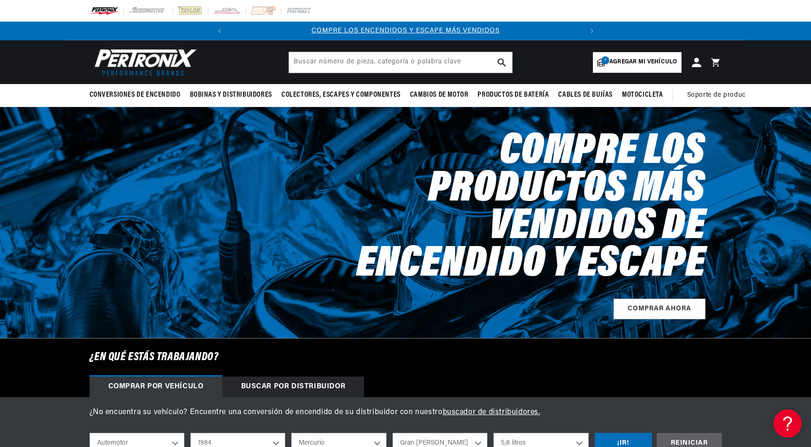
click at [631, 59] on font "Agregar mi vehículo" at bounding box center [644, 62] width 68 height 6
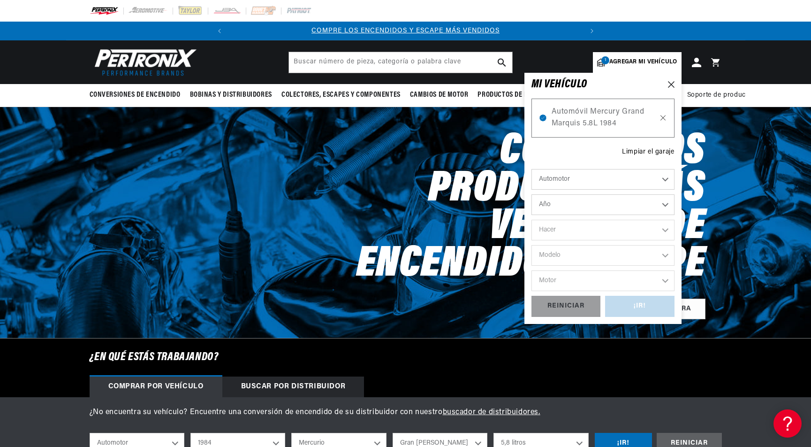
click at [664, 116] on icon at bounding box center [663, 117] width 5 height 5
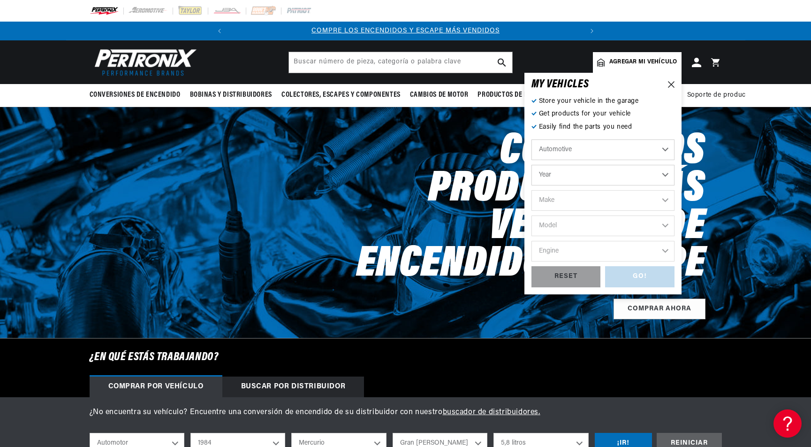
select select "Año"
select select "Hacer"
select select "Modelo"
select select "Motor"
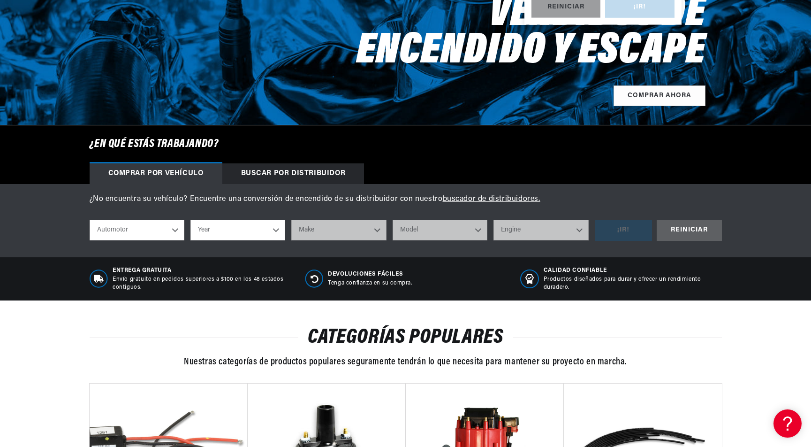
click at [317, 167] on div "Buscar por distribuidor" at bounding box center [293, 173] width 142 height 21
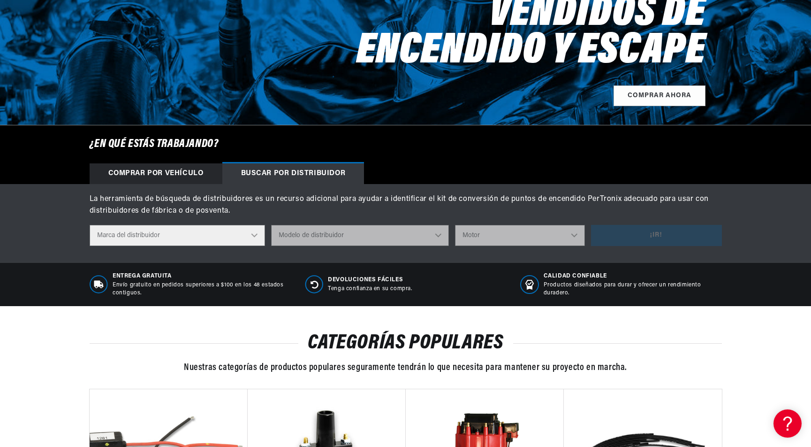
click at [252, 237] on select "Marca del distribuidor Accel [PERSON_NAME] Autolite [PERSON_NAME] Century Chrys…" at bounding box center [178, 235] width 176 height 21
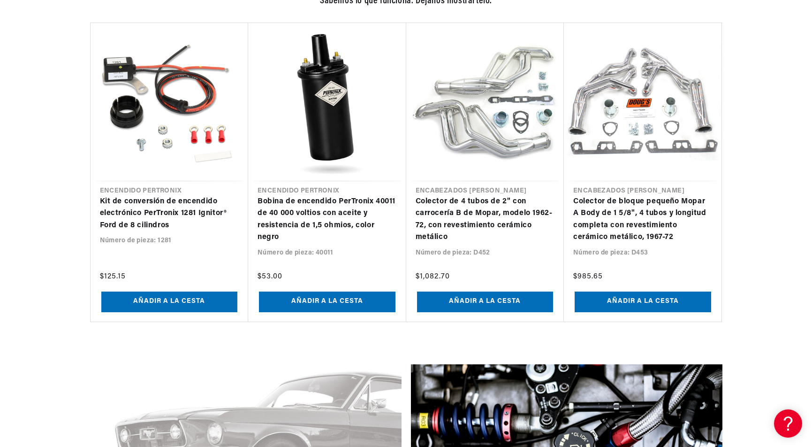
scroll to position [1015, 0]
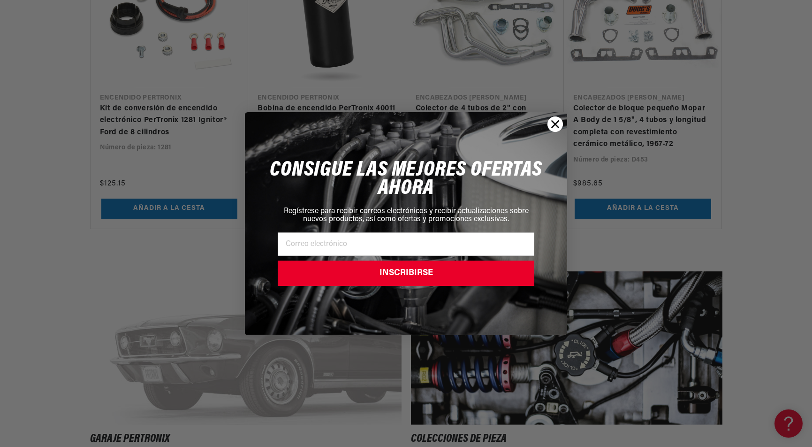
click at [557, 125] on icon "Cerrar diálogo" at bounding box center [555, 124] width 7 height 7
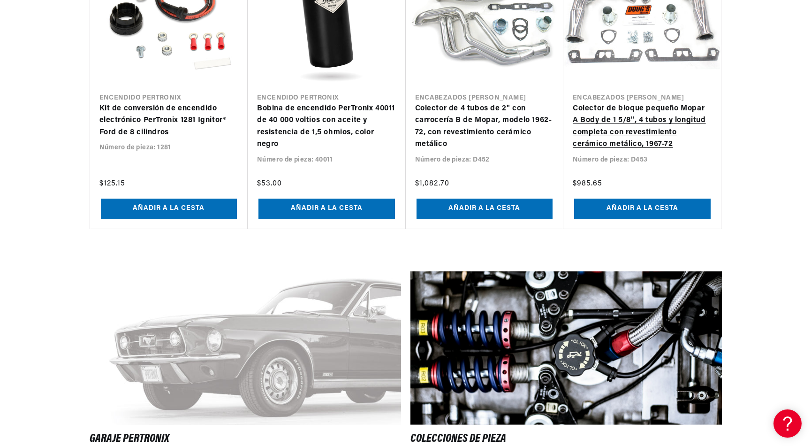
scroll to position [0, 0]
